Goal: Task Accomplishment & Management: Manage account settings

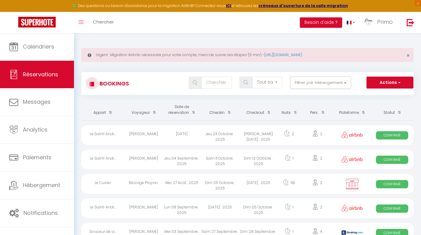
select select "not_cancelled"
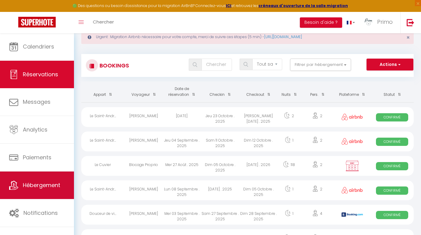
scroll to position [17, 0]
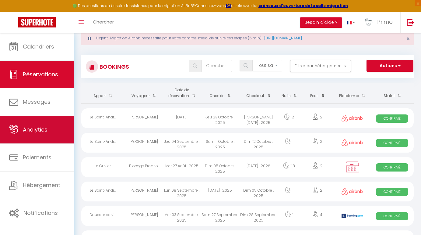
click at [43, 126] on span "Analytics" at bounding box center [35, 130] width 25 height 8
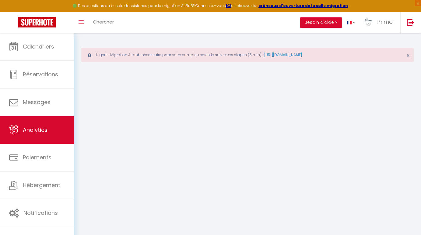
select select "2025"
select select "9"
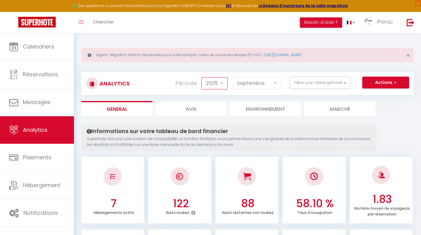
select select "2023"
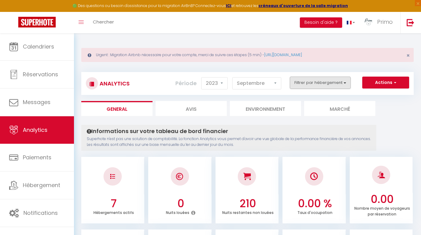
click at [321, 84] on button "Filtrer par hébergement" at bounding box center [320, 82] width 61 height 12
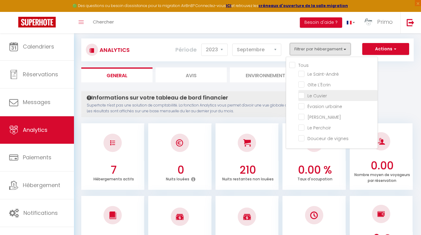
scroll to position [20, 0]
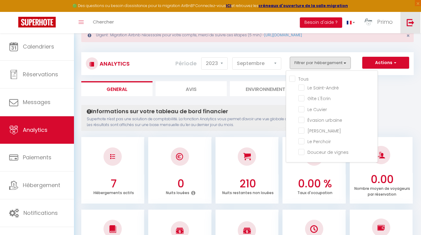
click at [408, 23] on img at bounding box center [411, 23] width 8 height 8
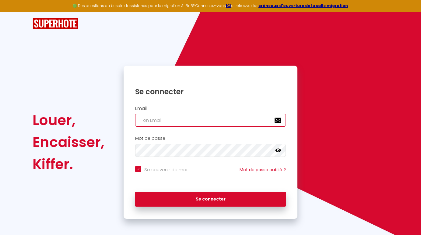
click at [166, 121] on input "email" at bounding box center [210, 120] width 151 height 13
type input "[EMAIL_ADDRESS][DOMAIN_NAME]"
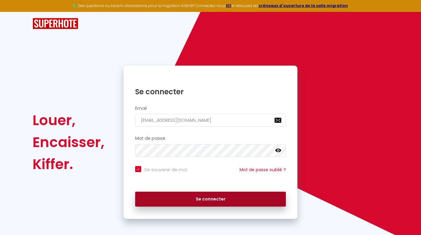
click at [169, 199] on button "Se connecter" at bounding box center [210, 198] width 151 height 15
checkbox input "true"
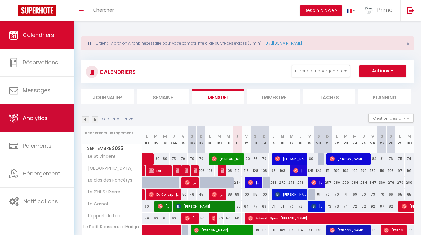
click at [43, 112] on link "Analytics" at bounding box center [37, 117] width 74 height 27
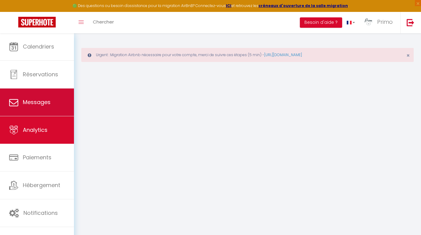
select select "2025"
select select "9"
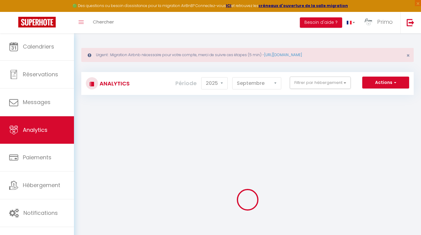
checkbox input "false"
checkbox Vincent "false"
checkbox House "false"
checkbox Poncétys "false"
checkbox Pierre "false"
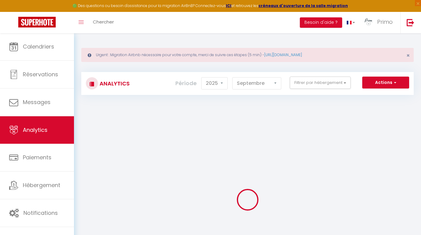
checkbox Carnot "false"
checkbox Lac "false"
checkbox 4\* "false"
checkbox Péronnaise "false"
checkbox input "false"
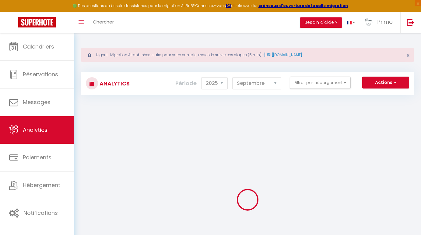
checkbox Jolytine "false"
checkbox input "false"
checkbox Tournusien "false"
checkbox république "false"
checkbox Verdun "false"
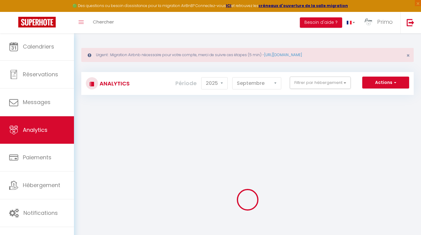
checkbox étoilés "false"
checkbox 🎬 "false"
checkbox Nakai "false"
checkbox Jacuzzi "false"
checkbox Saône "false"
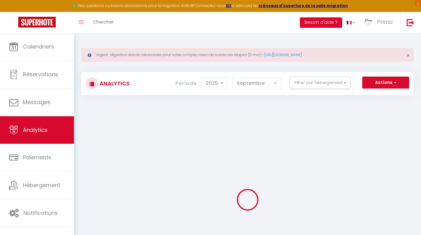
checkbox Mia "false"
checkbox 🎬 "false"
checkbox Mortagne "false"
checkbox voyageurs "false"
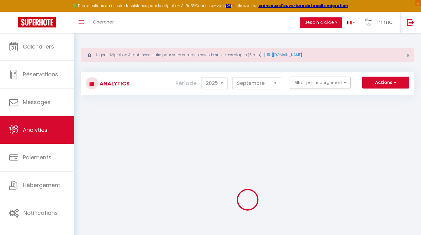
checkbox input "false"
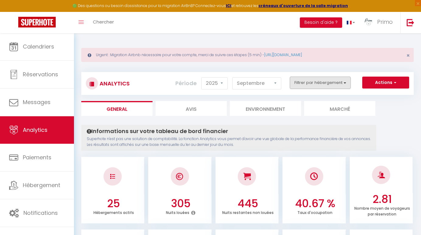
click at [338, 82] on button "Filtrer par hébergement" at bounding box center [320, 82] width 61 height 12
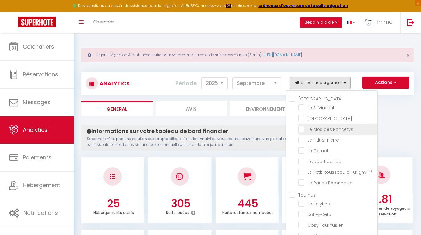
click at [331, 129] on Poncétys "checkbox" at bounding box center [338, 128] width 79 height 6
checkbox Poncétys "true"
checkbox Vincent "false"
checkbox House "false"
checkbox Pierre "false"
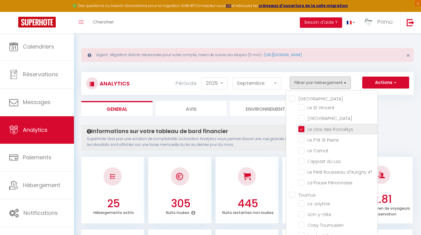
checkbox Carnot "false"
checkbox Lac "false"
checkbox 4\* "false"
checkbox Péronnaise "false"
checkbox Jolytine "false"
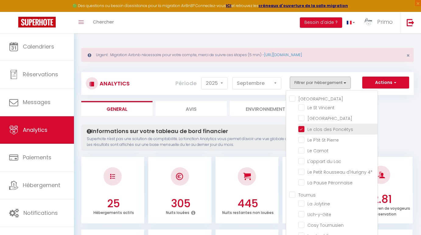
checkbox input "false"
checkbox Tournusien "false"
checkbox république "false"
checkbox Verdun "false"
checkbox étoilés "false"
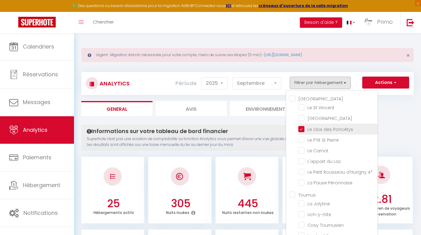
checkbox 🎬 "false"
checkbox Nakai "false"
checkbox Jacuzzi "false"
checkbox Saône "false"
checkbox Mia "false"
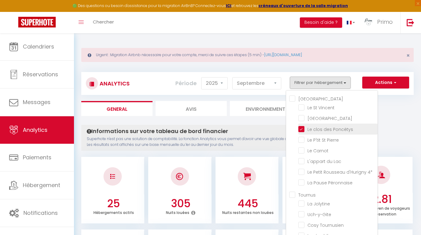
checkbox 🎬 "false"
checkbox Mortagne "false"
checkbox input "false"
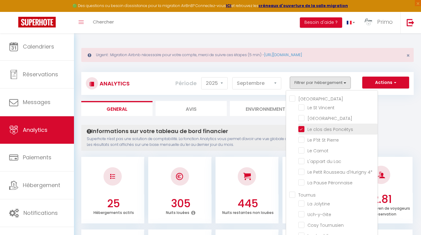
checkbox input "false"
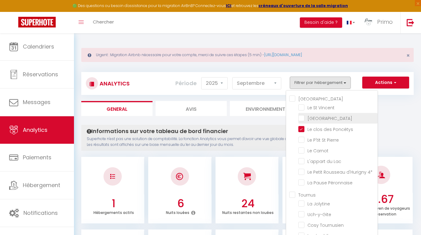
checkbox Vincent "false"
checkbox House "false"
checkbox Pierre "false"
checkbox Carnot "false"
checkbox Lac "false"
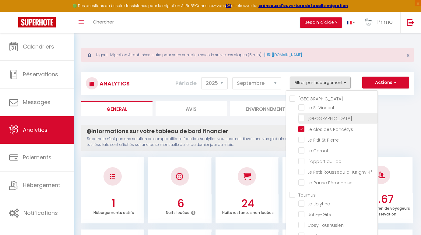
checkbox 4\* "false"
checkbox Péronnaise "false"
checkbox Jolytine "false"
checkbox input "false"
checkbox Tournusien "false"
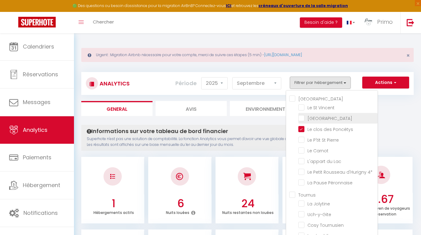
checkbox république "false"
checkbox Verdun "false"
checkbox étoilés "false"
checkbox 🎬 "false"
checkbox Nakai "false"
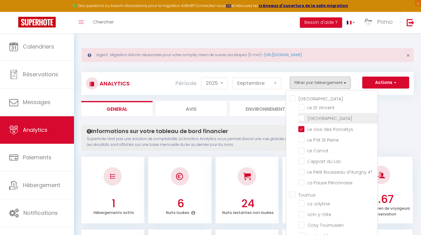
checkbox Jacuzzi "false"
checkbox Saône "false"
checkbox Mia "false"
checkbox 🎬 "false"
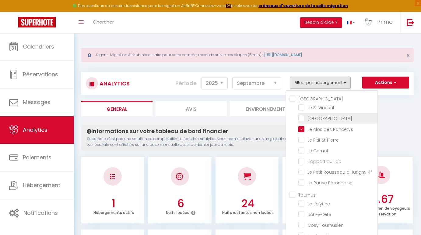
checkbox Mortagne "false"
checkbox input "false"
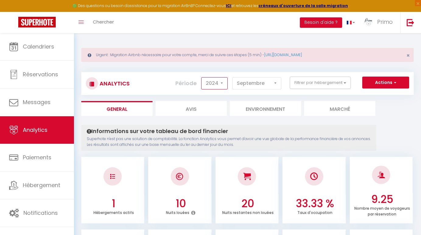
select select "2023"
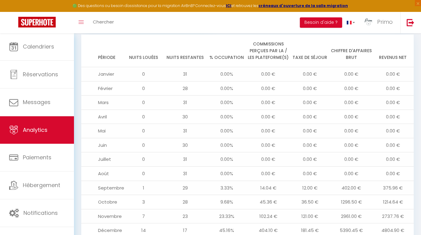
scroll to position [640, 0]
click at [82, 22] on icon "Toggle menubar" at bounding box center [81, 22] width 5 height 4
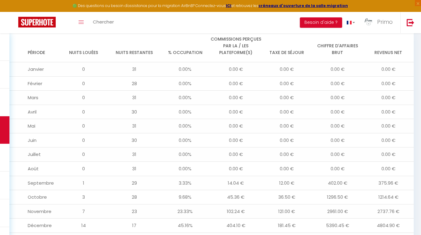
scroll to position [689, 0]
click at [119, 190] on td "28" at bounding box center [134, 197] width 51 height 14
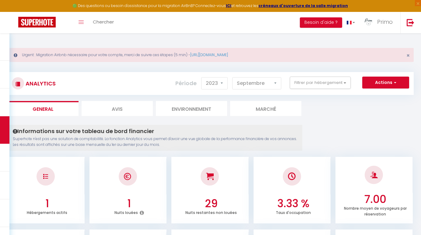
scroll to position [0, 0]
click at [379, 84] on button "Actions" at bounding box center [386, 82] width 47 height 12
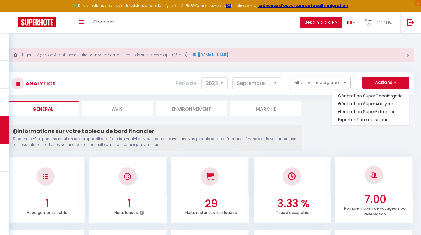
click at [371, 111] on link "Génération SuperExtractor" at bounding box center [370, 112] width 77 height 8
type input "[EMAIL_ADDRESS][DOMAIN_NAME]"
select select
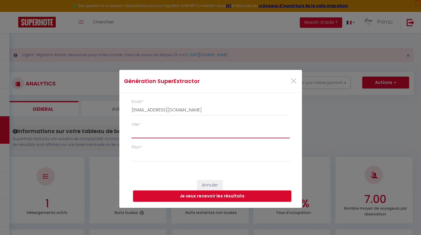
type input "P"
select select
type input "Pr"
select select
type input "Pri"
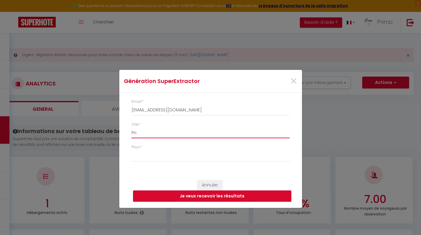
select select
type input "Pr"
select select
type input "P"
select select
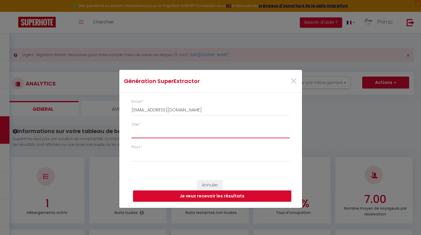
select select
type input "D"
select select
type input "Da"
select select
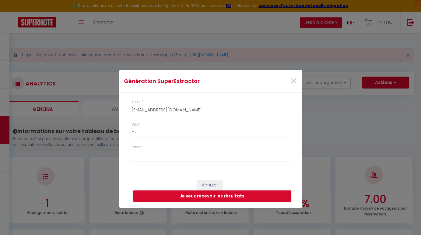
type input "Dav"
select select
type input "Dava"
select select
type input "Davay"
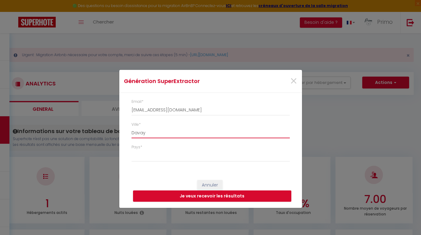
select select
type input "Davayé"
select select
type input "Davayé"
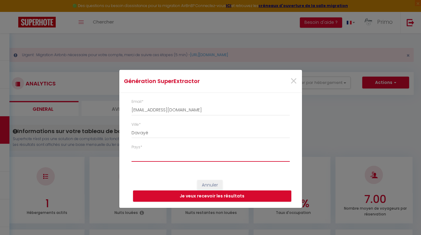
select select "[GEOGRAPHIC_DATA]"
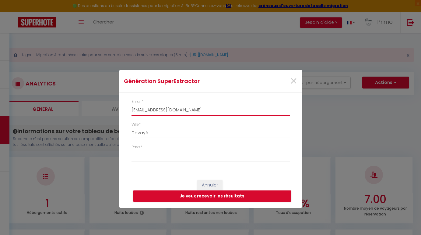
drag, startPoint x: 206, startPoint y: 112, endPoint x: 91, endPoint y: 99, distance: 115.6
paste input "[EMAIL_ADDRESS][DOMAIN_NAME]"
type input "[EMAIL_ADDRESS][DOMAIN_NAME]"
click at [182, 194] on button "Je veux recevoir les résultats" at bounding box center [212, 196] width 158 height 12
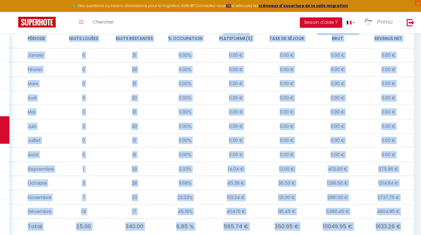
scroll to position [707, 0]
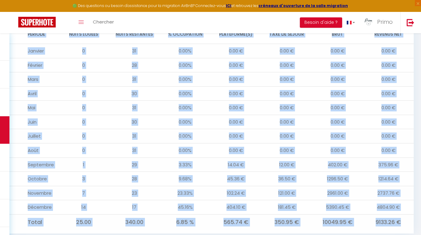
drag, startPoint x: 25, startPoint y: 38, endPoint x: 412, endPoint y: 208, distance: 422.7
click at [412, 208] on table "Période Nuits louées Nuits restantes % Occupation Commissions perçues par la / …" at bounding box center [210, 120] width 407 height 218
copy table "Loremip Dolor sitame Conse adipiscin % Elitseddoe Temporincid utlabor etd ma / …"
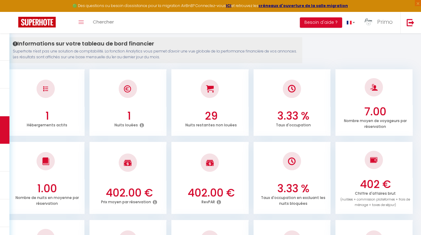
scroll to position [85, 0]
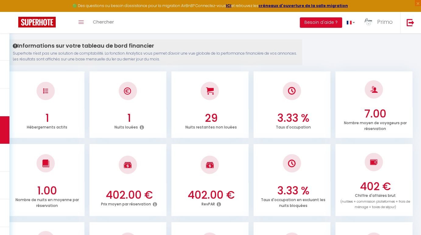
click at [227, 119] on h3 "29" at bounding box center [212, 118] width 72 height 13
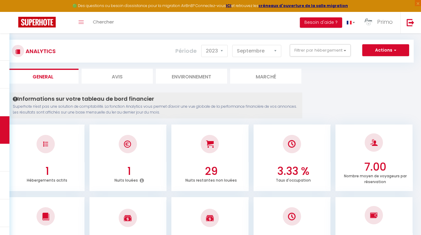
scroll to position [29, 0]
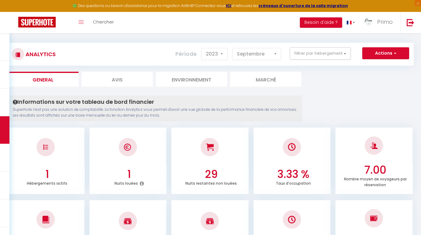
click at [252, 81] on li "Marché" at bounding box center [265, 79] width 71 height 15
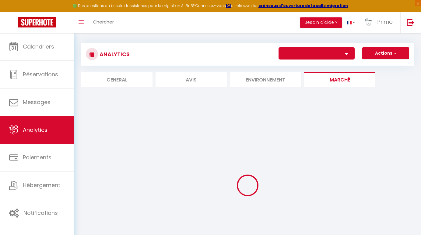
scroll to position [7, 0]
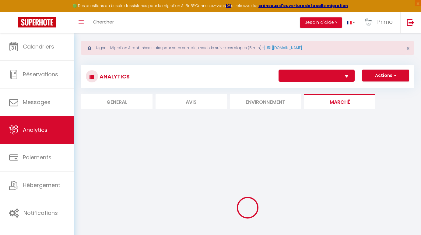
select select "74255"
click at [260, 104] on li "Environnement" at bounding box center [265, 101] width 71 height 15
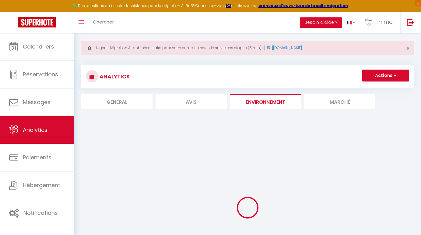
click at [190, 101] on li "Avis" at bounding box center [191, 101] width 71 height 15
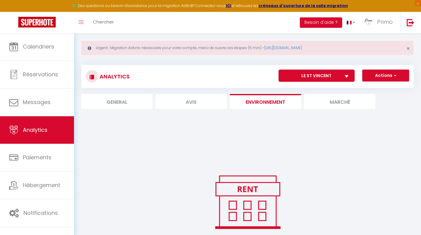
click at [122, 101] on li "General" at bounding box center [116, 101] width 71 height 15
select select "2025"
select select "9"
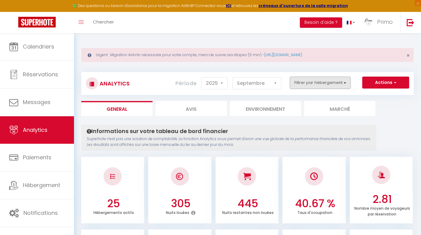
click at [308, 84] on button "Filtrer par hébergement" at bounding box center [320, 82] width 61 height 12
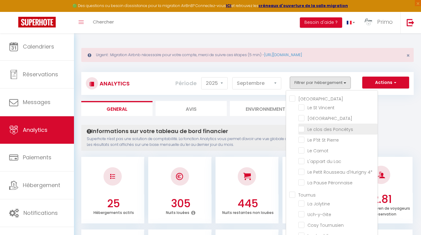
click at [320, 130] on Poncétys "checkbox" at bounding box center [338, 128] width 79 height 6
checkbox Poncétys "true"
checkbox Vincent "false"
checkbox House "false"
checkbox Pierre "false"
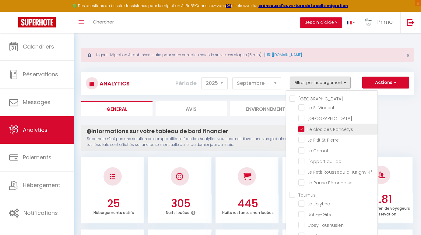
checkbox Carnot "false"
checkbox Lac "false"
checkbox 4\* "false"
checkbox Péronnaise "false"
checkbox Jolytine "false"
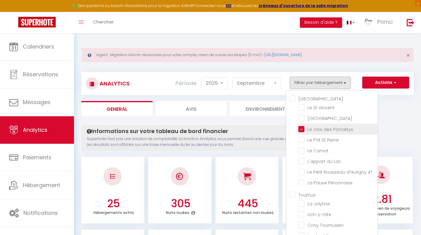
checkbox input "false"
checkbox Tournusien "false"
checkbox république "false"
checkbox Verdun "false"
checkbox étoilés "false"
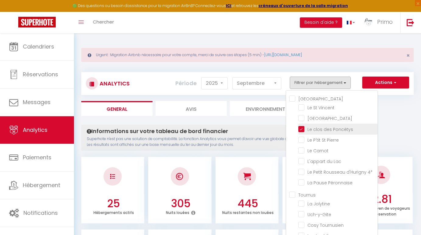
checkbox 🎬 "false"
checkbox Nakai "false"
checkbox Jacuzzi "false"
checkbox Saône "false"
checkbox Mia "false"
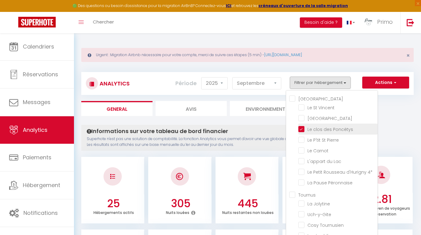
checkbox 🎬 "false"
checkbox Mortagne "false"
checkbox input "false"
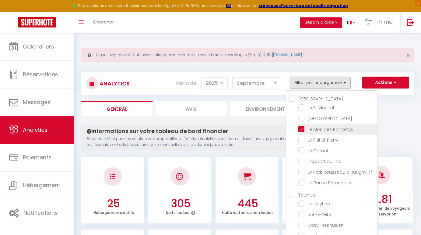
checkbox input "false"
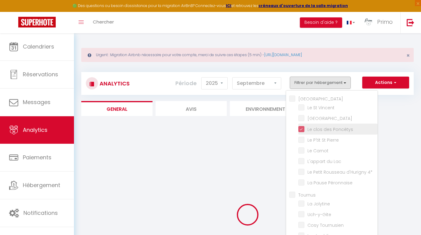
checkbox Vincent "false"
checkbox House "false"
checkbox Pierre "false"
checkbox Carnot "false"
checkbox Lac "false"
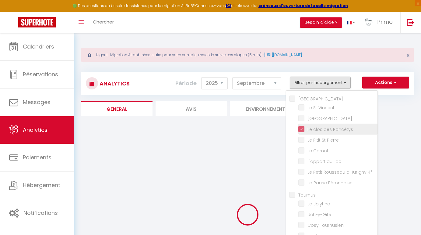
checkbox 4\* "false"
checkbox Péronnaise "false"
checkbox Jolytine "false"
checkbox input "false"
checkbox Tournusien "false"
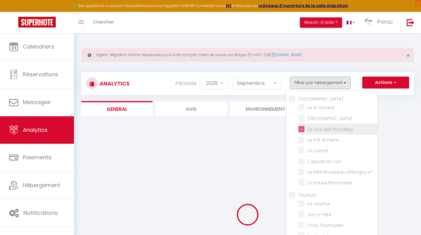
checkbox république "false"
checkbox Verdun "false"
checkbox étoilés "false"
checkbox 🎬 "false"
checkbox Nakai "false"
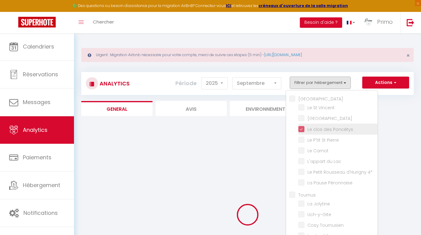
checkbox Jacuzzi "false"
checkbox Saône "false"
checkbox Mia "false"
checkbox 🎬 "false"
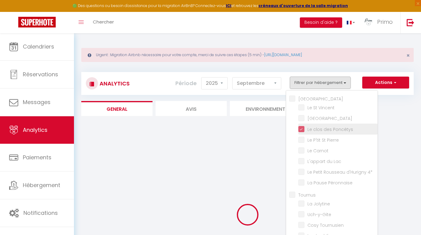
checkbox Mortagne "false"
checkbox input "false"
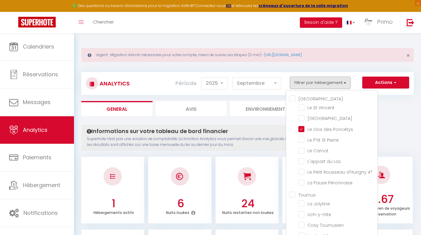
click at [396, 107] on ul "General Avis Environnement Marché" at bounding box center [247, 108] width 333 height 15
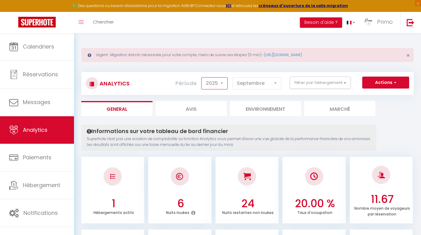
select select "2023"
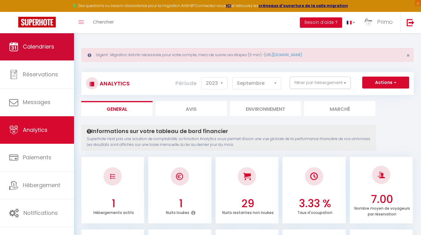
click at [39, 42] on link "Calendriers" at bounding box center [37, 46] width 74 height 27
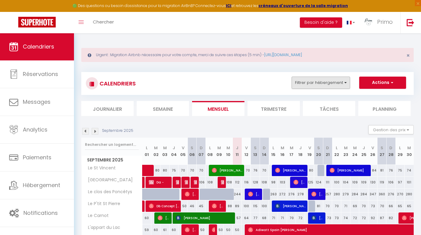
click at [333, 83] on button "Filtrer par hébergement" at bounding box center [321, 82] width 59 height 12
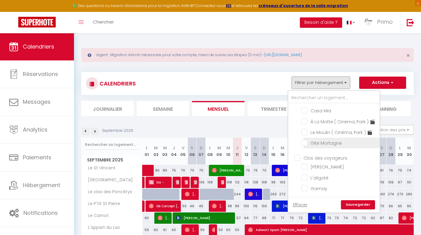
scroll to position [221, 0]
click at [331, 140] on input "Gite Mortagne" at bounding box center [340, 142] width 76 height 6
checkbox input "true"
checkbox input "false"
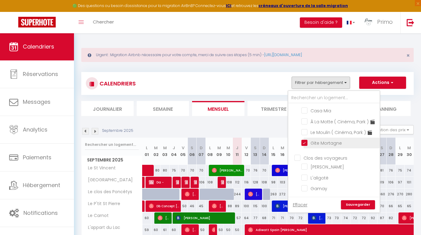
checkbox input "false"
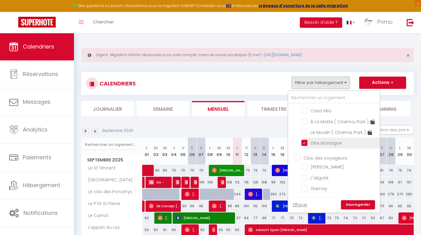
checkbox input "false"
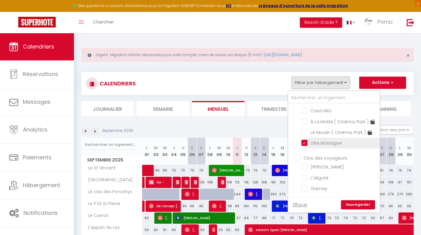
checkbox input "false"
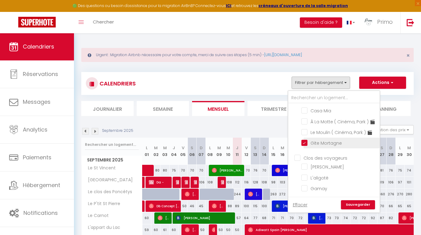
checkbox input "false"
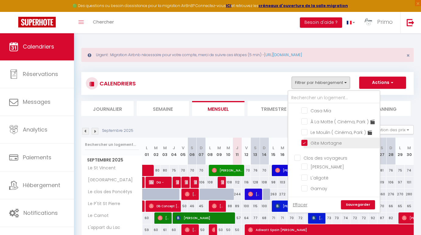
checkbox input "false"
click at [361, 204] on link "Sauvegarder" at bounding box center [358, 204] width 34 height 9
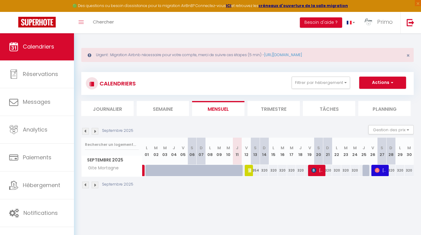
click at [249, 170] on img at bounding box center [250, 170] width 5 height 5
select select "OK"
select select "KO"
select select "0"
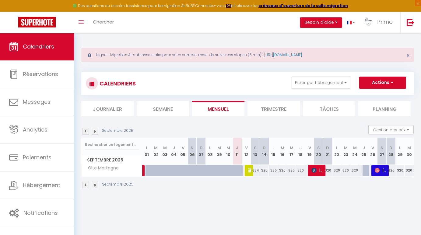
select select "1"
select select
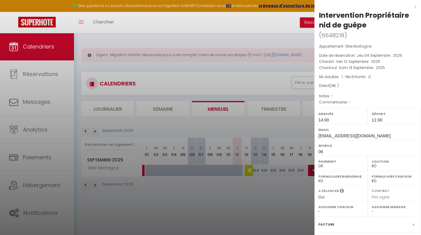
click at [250, 196] on div at bounding box center [210, 117] width 421 height 235
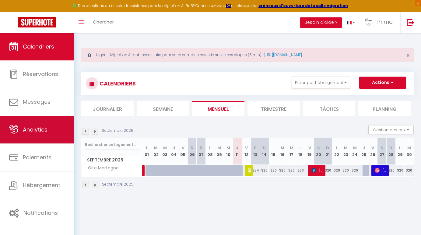
click at [35, 135] on link "Analytics" at bounding box center [37, 129] width 74 height 27
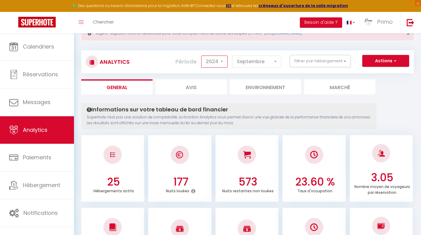
scroll to position [22, 0]
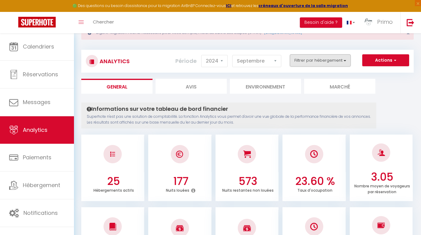
click at [323, 64] on button "Filtrer par hébergement" at bounding box center [320, 60] width 61 height 12
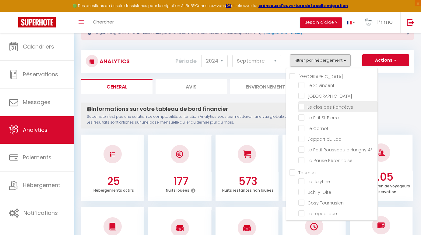
click at [327, 108] on Poncétys "checkbox" at bounding box center [338, 106] width 79 height 6
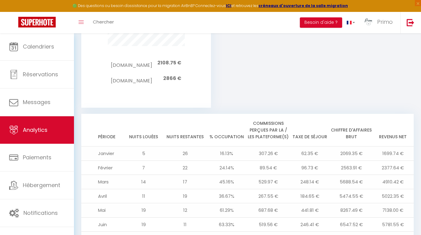
scroll to position [595, 0]
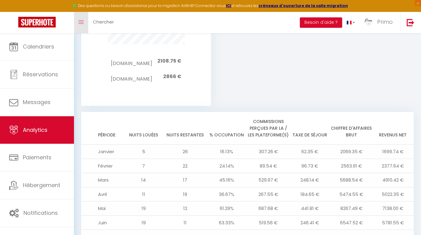
click at [81, 17] on link "Toggle menubar" at bounding box center [81, 22] width 14 height 21
click at [80, 23] on icon "Toggle menubar" at bounding box center [81, 22] width 5 height 4
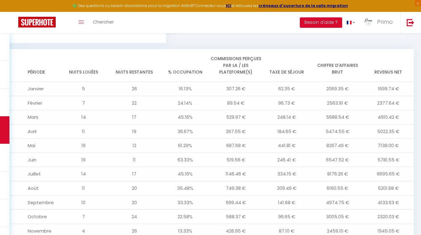
scroll to position [700, 0]
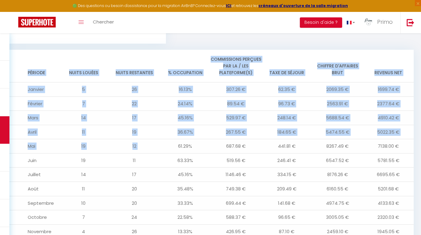
drag, startPoint x: 27, startPoint y: 49, endPoint x: 161, endPoint y: 124, distance: 152.9
click at [161, 124] on table "Période Nuits louées Nuits restantes % Occupation Commissions perçues par la / …" at bounding box center [210, 159] width 407 height 218
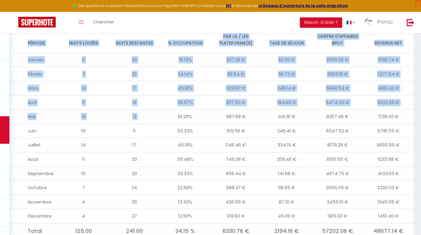
scroll to position [729, 0]
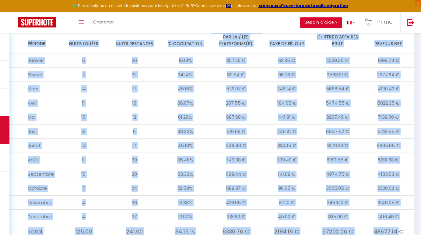
click at [399, 223] on td "48677.14 €" at bounding box center [388, 231] width 51 height 16
click at [405, 223] on td "48677.14 €" at bounding box center [388, 231] width 51 height 16
copy table "Loremip Dolor sitame Conse adipiscin % Elitseddoe Temporincid utlabor etd ma / …"
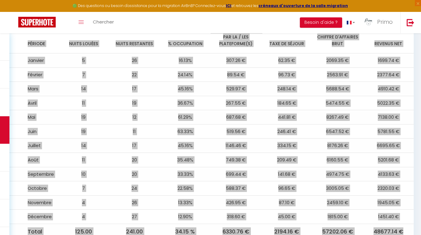
click at [408, 110] on td "7138.00 €" at bounding box center [388, 117] width 51 height 14
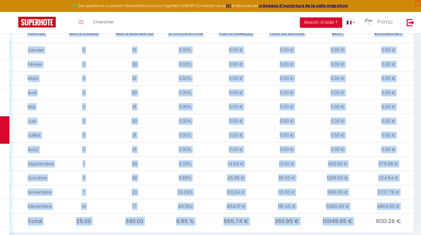
scroll to position [708, 0]
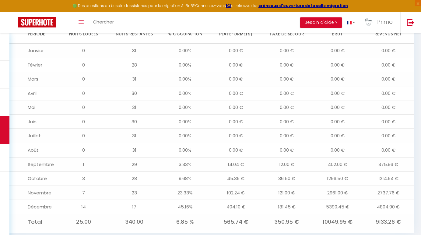
click at [403, 214] on td "9133.26 €" at bounding box center [388, 222] width 51 height 16
click at [400, 214] on td "9133.26 €" at bounding box center [388, 222] width 51 height 16
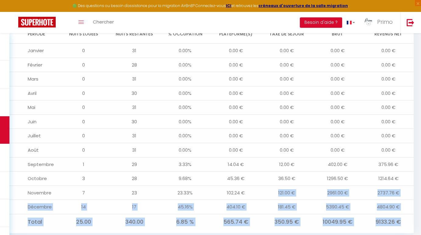
drag, startPoint x: 401, startPoint y: 208, endPoint x: 286, endPoint y: 173, distance: 120.5
click at [286, 173] on tbody "Janvier 0 31 0.00% 0.00 € 0.00 € 0.00 € 0.00 € Février 0 28 0.00% 0.00 € 0.00 €…" at bounding box center [210, 137] width 407 height 186
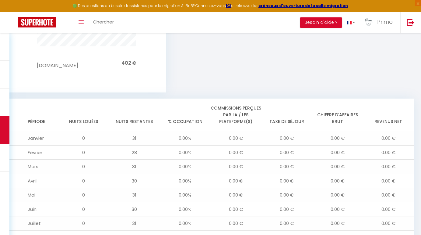
scroll to position [618, 0]
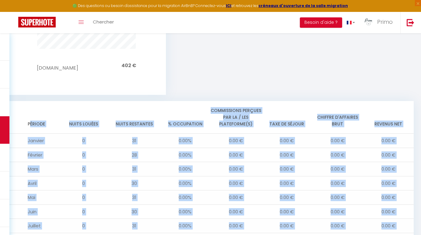
click at [29, 111] on th "Période" at bounding box center [32, 117] width 51 height 33
click at [29, 109] on th "Période" at bounding box center [32, 117] width 51 height 33
click at [27, 110] on th "Période" at bounding box center [32, 117] width 51 height 33
copy table "Loremip Dolor sitame Conse adipiscin % Elitseddoe Temporincid utlabor etd ma / …"
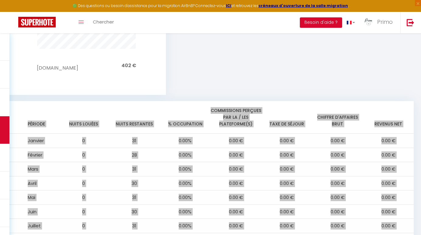
click at [401, 176] on td "0.00 €" at bounding box center [388, 183] width 51 height 14
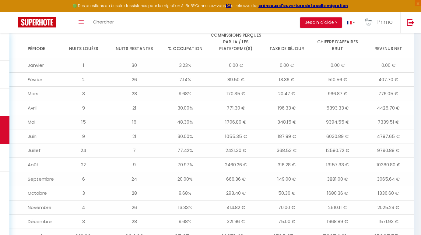
scroll to position [685, 0]
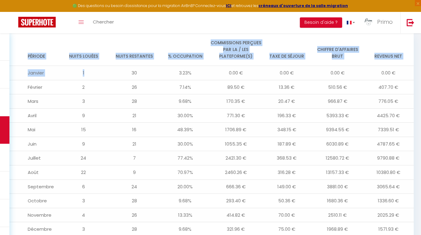
drag, startPoint x: 27, startPoint y: 43, endPoint x: 103, endPoint y: 67, distance: 80.3
click at [103, 66] on table "Période Nuits louées Nuits restantes % Occupation Commissions perçues par la / …" at bounding box center [210, 142] width 407 height 218
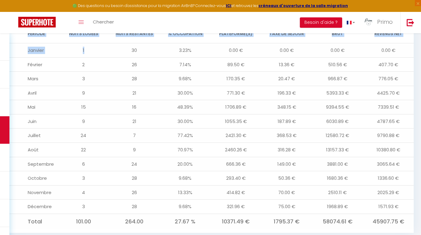
scroll to position [708, 0]
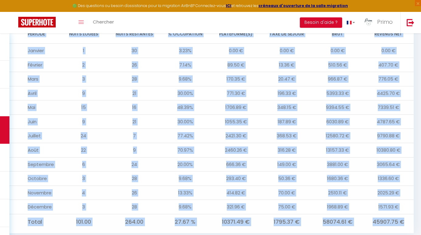
click at [407, 214] on td "45907.75 €" at bounding box center [388, 222] width 51 height 16
copy table "Loremip Dolor sitame Conse adipiscin % Elitseddoe Temporincid utlabor etd ma / …"
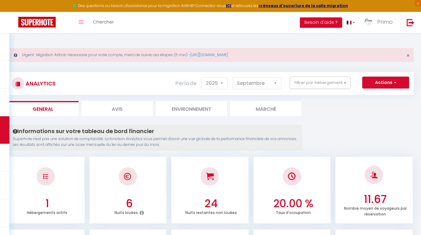
scroll to position [0, 0]
click at [315, 81] on button "Filtrer par hébergement" at bounding box center [320, 82] width 61 height 12
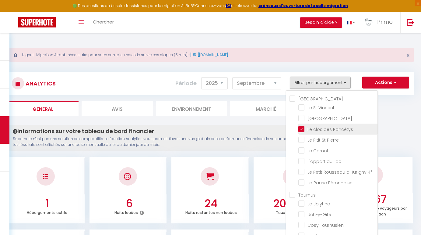
click at [323, 131] on Poncétys "checkbox" at bounding box center [338, 128] width 79 height 6
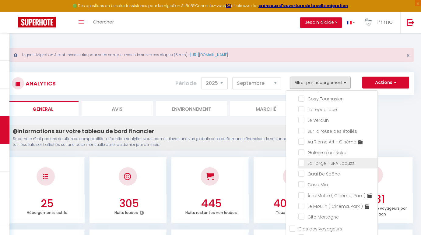
scroll to position [127, 0]
click at [326, 165] on Jacuzzi "checkbox" at bounding box center [338, 162] width 79 height 6
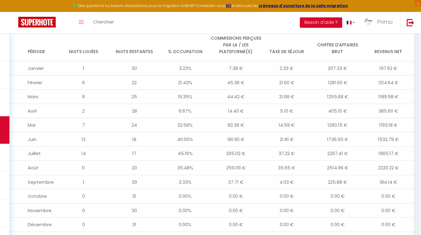
scroll to position [691, 0]
click at [379, 145] on td "1965.17 €" at bounding box center [388, 152] width 51 height 14
drag, startPoint x: 379, startPoint y: 125, endPoint x: 397, endPoint y: 126, distance: 18.4
click at [397, 131] on td "1532.79 €" at bounding box center [388, 138] width 51 height 14
click at [377, 131] on td "1532.79 €" at bounding box center [388, 138] width 51 height 14
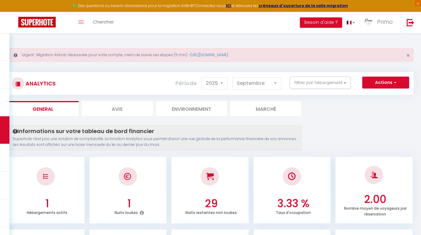
scroll to position [0, 0]
click at [338, 84] on button "Filtrer par hébergement" at bounding box center [320, 82] width 61 height 12
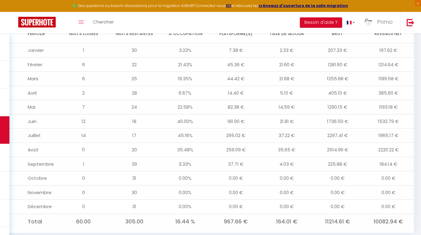
scroll to position [708, 0]
drag, startPoint x: 378, startPoint y: 107, endPoint x: 401, endPoint y: 107, distance: 22.9
click at [401, 114] on td "1532.79 €" at bounding box center [388, 121] width 51 height 14
drag, startPoint x: 378, startPoint y: 122, endPoint x: 399, endPoint y: 123, distance: 20.8
click at [399, 129] on td "1965.17 €" at bounding box center [388, 136] width 51 height 14
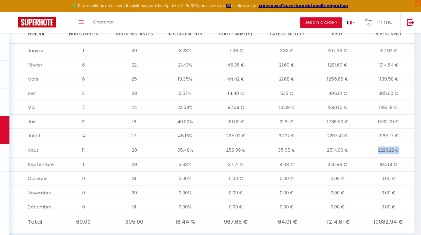
drag, startPoint x: 378, startPoint y: 135, endPoint x: 400, endPoint y: 136, distance: 21.6
click at [400, 143] on td "2220.22 €" at bounding box center [388, 150] width 51 height 14
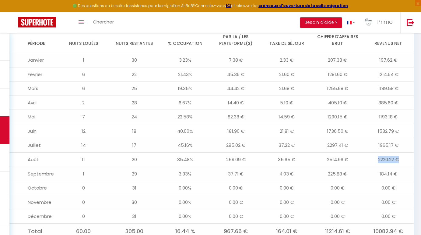
scroll to position [729, 0]
drag, startPoint x: 178, startPoint y: 107, endPoint x: 193, endPoint y: 107, distance: 14.9
click at [193, 124] on td "40.00%" at bounding box center [185, 131] width 51 height 14
drag, startPoint x: 378, startPoint y: 121, endPoint x: 400, endPoint y: 122, distance: 21.3
click at [400, 138] on td "1965.17 €" at bounding box center [388, 145] width 51 height 14
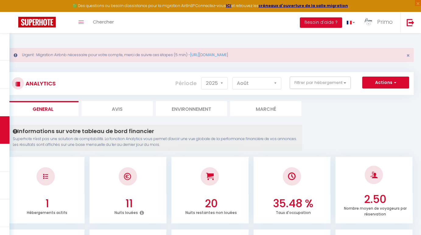
scroll to position [0, 0]
click at [318, 85] on button "Filtrer par hébergement" at bounding box center [320, 82] width 61 height 12
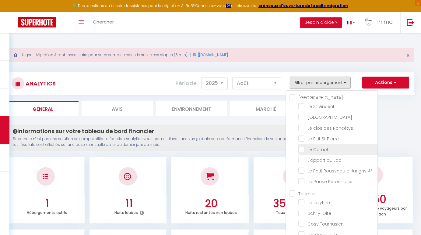
click at [320, 151] on Carnot "checkbox" at bounding box center [338, 149] width 79 height 6
click at [217, 140] on p "Superhote n'est pas une solution de comptabilité. La fonction Analytics vous pe…" at bounding box center [155, 142] width 284 height 12
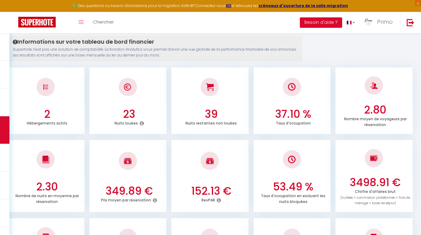
scroll to position [91, 0]
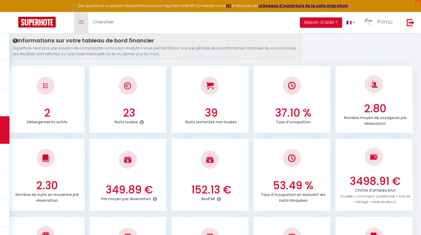
click at [84, 23] on link "Toggle menubar" at bounding box center [81, 22] width 14 height 21
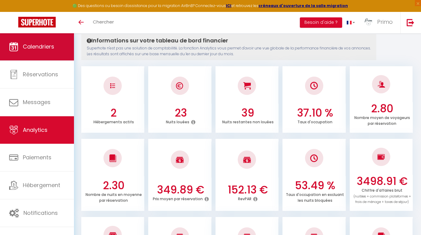
click at [47, 47] on span "Calendriers" at bounding box center [38, 47] width 31 height 8
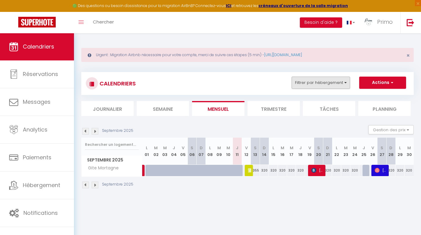
click at [335, 79] on button "Filtrer par hébergement" at bounding box center [321, 82] width 59 height 12
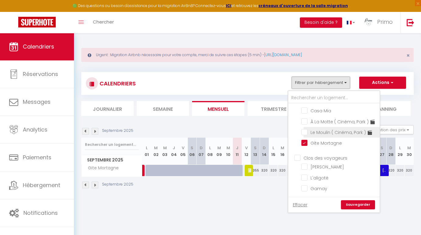
scroll to position [221, 0]
click at [323, 132] on input "Le Moulin ( Cinéma, Park ) 🎬" at bounding box center [340, 132] width 76 height 6
click at [321, 138] on li "Gite Mortagne" at bounding box center [342, 142] width 76 height 11
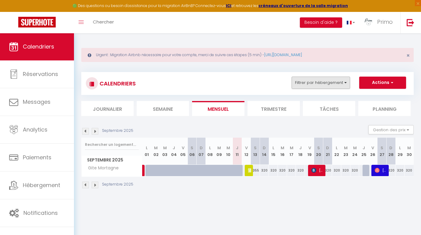
click at [319, 83] on button "Filtrer par hébergement" at bounding box center [321, 82] width 59 height 12
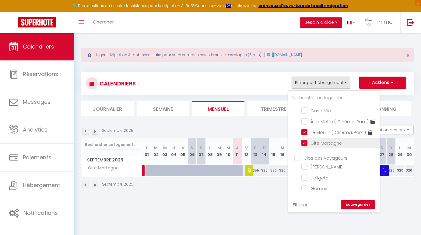
click at [306, 142] on input "Gite Mortagne" at bounding box center [340, 142] width 76 height 6
click at [359, 205] on link "Sauvegarder" at bounding box center [358, 204] width 34 height 9
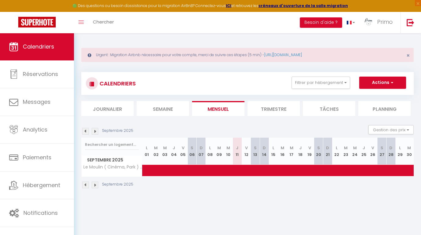
click at [85, 131] on img at bounding box center [85, 131] width 7 height 7
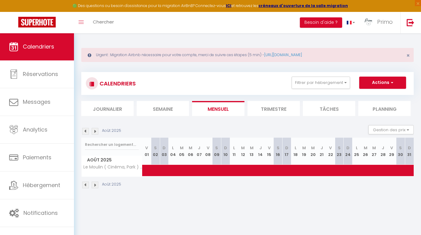
click at [287, 109] on li "Trimestre" at bounding box center [274, 108] width 52 height 15
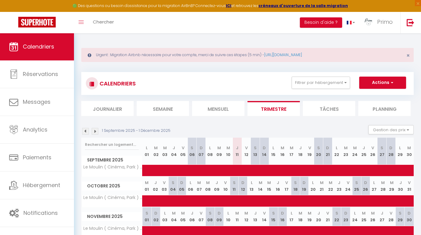
click at [88, 134] on div "1 Septembre 2025 - 1 Décembre 2025 Gestion des prix Nb Nuits minimum Règles Dis…" at bounding box center [247, 131] width 333 height 12
click at [87, 131] on img at bounding box center [85, 131] width 7 height 7
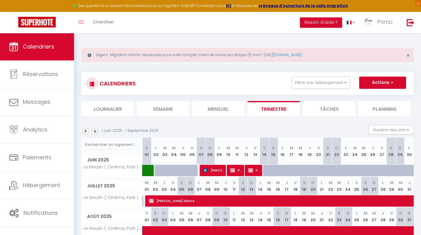
click at [95, 132] on img at bounding box center [95, 131] width 7 height 7
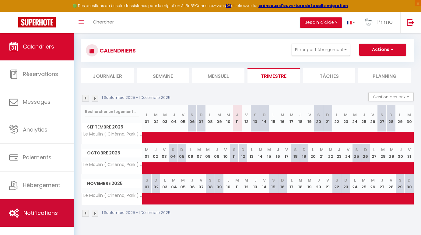
scroll to position [33, 0]
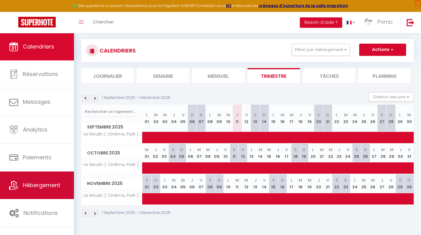
click at [45, 186] on span "Hébergement" at bounding box center [41, 185] width 37 height 8
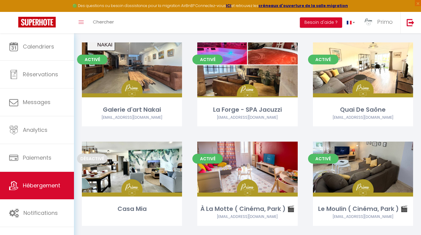
scroll to position [549, 0]
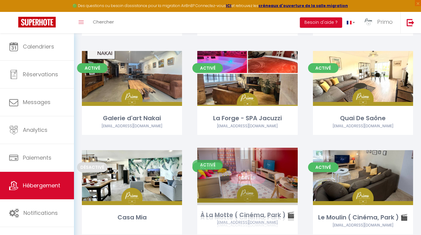
click at [243, 169] on div "Editer" at bounding box center [247, 177] width 100 height 55
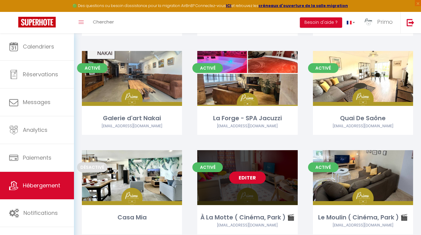
click at [243, 176] on link "Editer" at bounding box center [247, 177] width 37 height 12
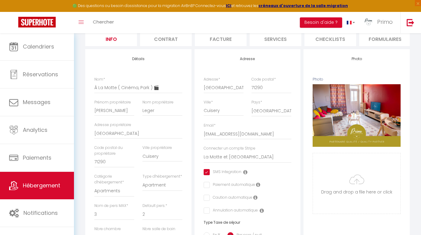
scroll to position [87, 0]
drag, startPoint x: 94, startPoint y: 132, endPoint x: 144, endPoint y: 133, distance: 50.0
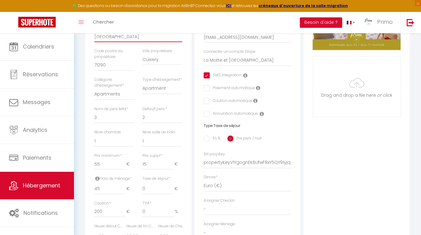
scroll to position [186, 0]
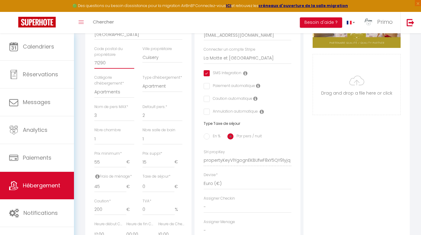
click at [101, 64] on input "71290" at bounding box center [114, 63] width 40 height 11
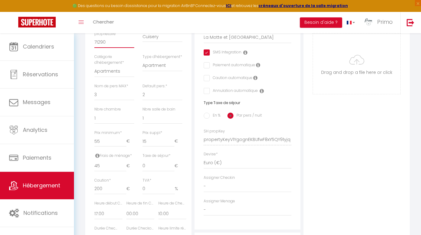
scroll to position [205, 0]
click at [154, 36] on input "Cuisery" at bounding box center [163, 37] width 40 height 11
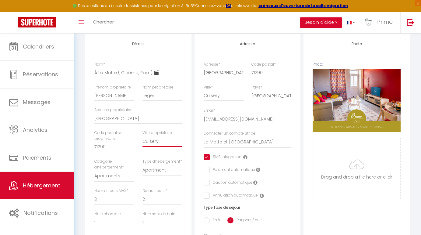
scroll to position [121, 0]
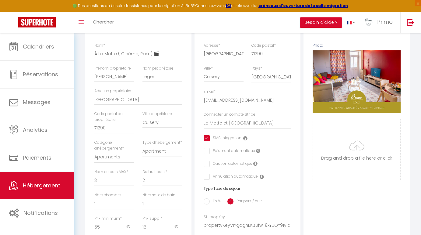
click at [171, 26] on div "Toggle menubar Chercher BUTTON Besoin d'aide ? Primo Paramètres Équipe" at bounding box center [230, 22] width 373 height 21
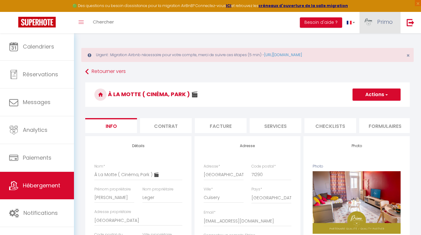
scroll to position [0, 0]
